Goal: Information Seeking & Learning: Learn about a topic

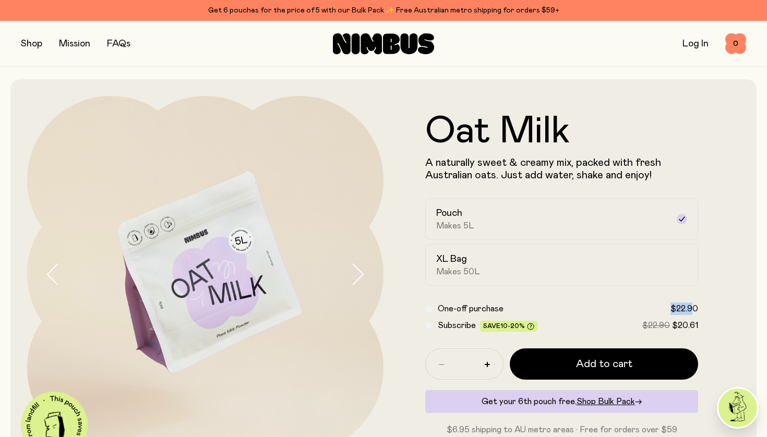
drag, startPoint x: 667, startPoint y: 310, endPoint x: 693, endPoint y: 310, distance: 25.6
click at [693, 310] on label "One-off purchase $22.90" at bounding box center [568, 308] width 260 height 13
drag, startPoint x: 675, startPoint y: 326, endPoint x: 698, endPoint y: 326, distance: 22.4
click at [698, 326] on form "Oat Milk A naturally sweet & creamy mix, packed with fresh Australian oats. Jus…" at bounding box center [561, 274] width 356 height 323
click at [720, 329] on form "Oat Milk A naturally sweet & creamy mix, packed with fresh Australian oats. Jus…" at bounding box center [561, 274] width 356 height 323
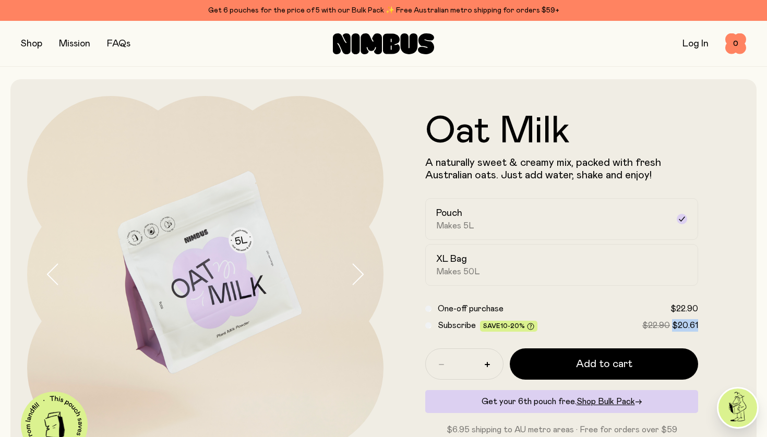
drag, startPoint x: 674, startPoint y: 327, endPoint x: 702, endPoint y: 327, distance: 28.2
click at [702, 327] on form "Oat Milk A naturally sweet & creamy mix, packed with fresh Australian oats. Jus…" at bounding box center [561, 274] width 356 height 323
click at [719, 310] on form "Oat Milk A naturally sweet & creamy mix, packed with fresh Australian oats. Jus…" at bounding box center [561, 274] width 356 height 323
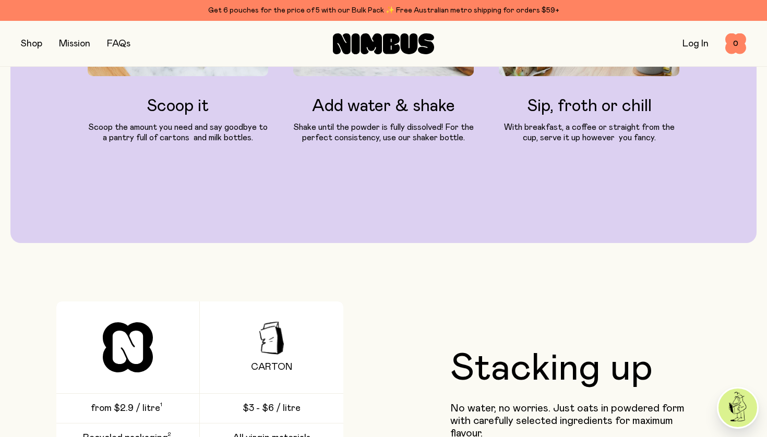
scroll to position [397, 0]
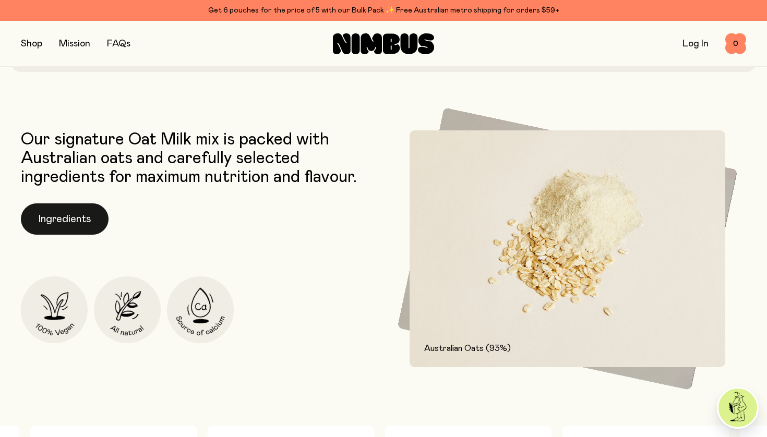
click at [52, 219] on button "Ingredients" at bounding box center [65, 218] width 88 height 31
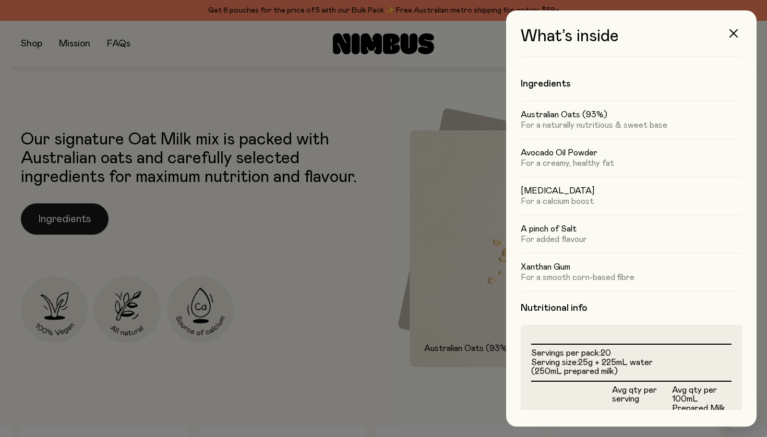
scroll to position [0, 0]
drag, startPoint x: 520, startPoint y: 153, endPoint x: 610, endPoint y: 153, distance: 90.2
click at [610, 153] on div "What’s inside Ingredients Australian Oats (93%) For a naturally nutritious & sw…" at bounding box center [631, 218] width 250 height 416
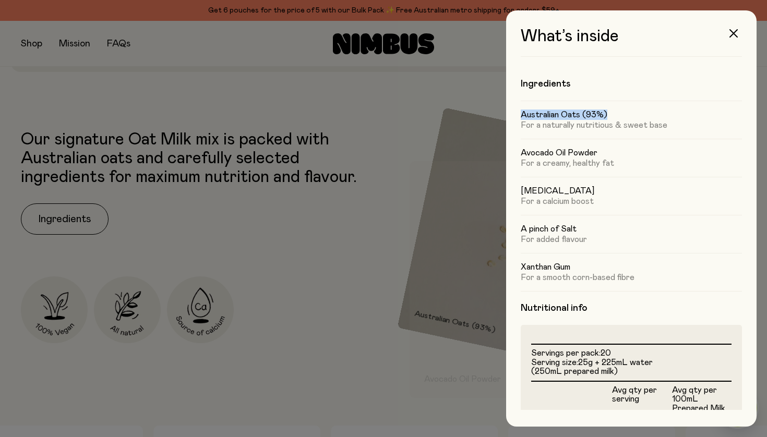
drag, startPoint x: 522, startPoint y: 116, endPoint x: 642, endPoint y: 112, distance: 120.0
click at [641, 112] on h5 "Australian Oats (93%)" at bounding box center [630, 115] width 221 height 10
drag, startPoint x: 536, startPoint y: 152, endPoint x: 616, endPoint y: 154, distance: 79.8
click at [616, 154] on h5 "Avocado Oil Powder" at bounding box center [630, 153] width 221 height 10
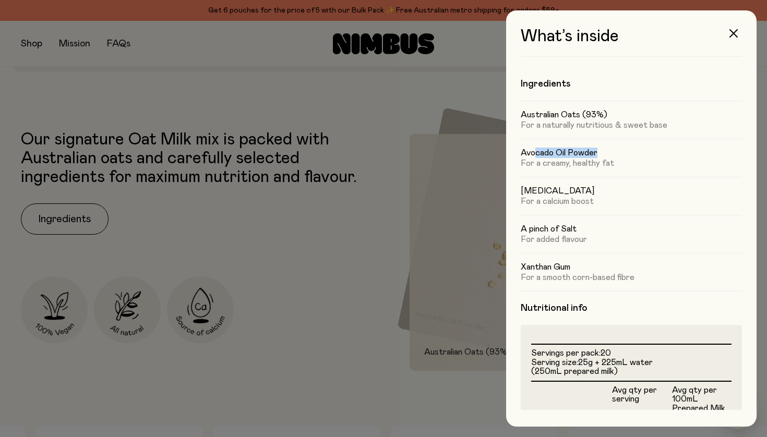
click at [616, 154] on h5 "Avocado Oil Powder" at bounding box center [630, 153] width 221 height 10
drag, startPoint x: 521, startPoint y: 226, endPoint x: 597, endPoint y: 226, distance: 76.1
click at [597, 226] on h5 "A pinch of Salt" at bounding box center [630, 229] width 221 height 10
drag, startPoint x: 518, startPoint y: 265, endPoint x: 587, endPoint y: 265, distance: 68.8
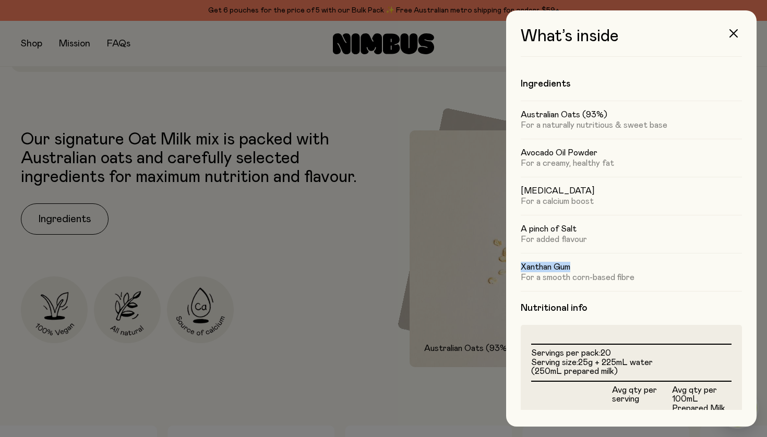
click at [587, 265] on div "What’s inside Ingredients Australian Oats (93%) For a naturally nutritious & sw…" at bounding box center [631, 218] width 250 height 416
click at [451, 262] on div at bounding box center [383, 218] width 767 height 437
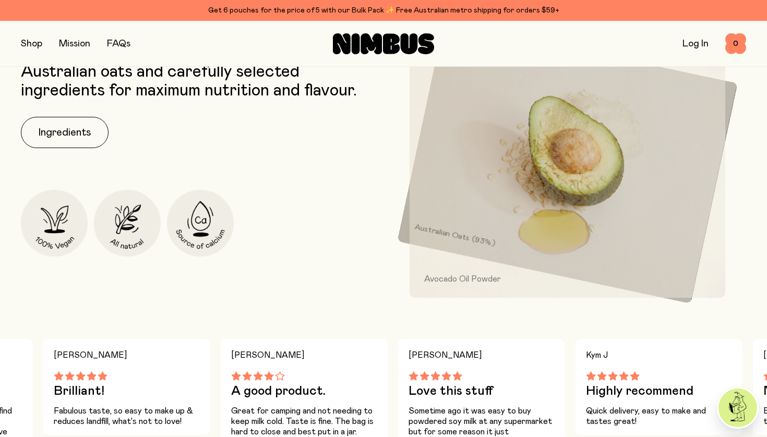
scroll to position [414, 0]
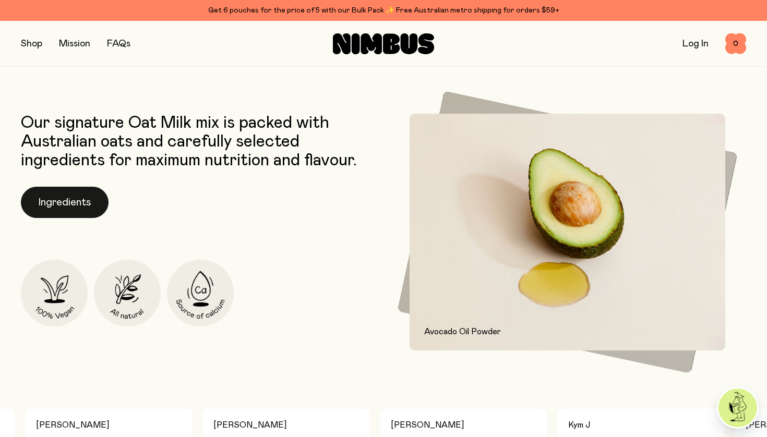
click at [61, 203] on button "Ingredients" at bounding box center [65, 202] width 88 height 31
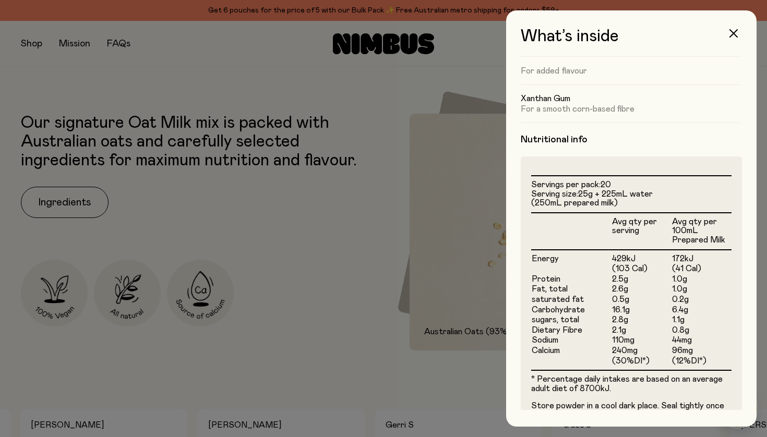
scroll to position [0, 0]
